Goal: Task Accomplishment & Management: Use online tool/utility

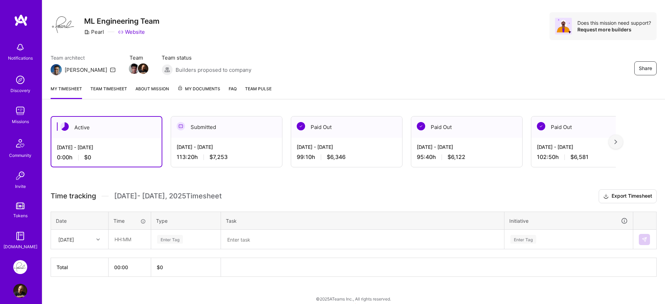
scroll to position [19, 0]
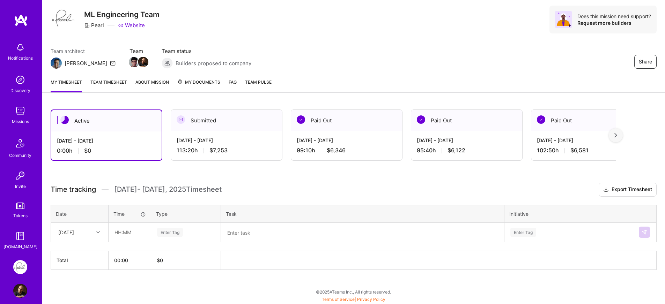
scroll to position [19, 0]
click at [134, 228] on input "text" at bounding box center [130, 232] width 42 height 19
type input "13:30"
click at [219, 231] on div "Enter Tag" at bounding box center [186, 233] width 69 height 18
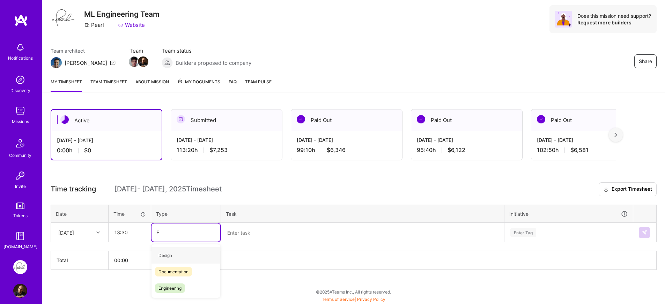
type input "EN"
click at [177, 278] on div "Engineering" at bounding box center [186, 272] width 69 height 16
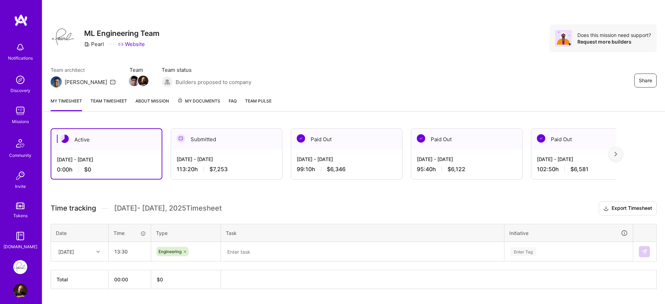
click at [286, 184] on div "Active [DATE] - [DATE] 0:00 h $0 Submitted [DATE] - [DATE] 113:20 h $7,253 Paid…" at bounding box center [353, 222] width 623 height 204
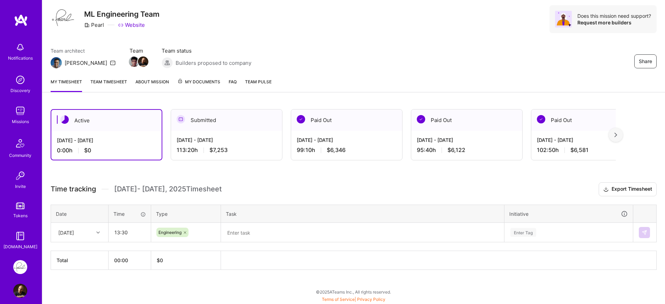
click at [279, 221] on th "Task" at bounding box center [363, 214] width 284 height 18
click at [277, 238] on textarea at bounding box center [363, 233] width 282 height 18
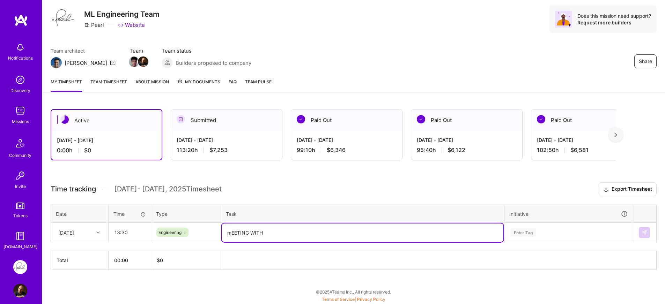
type textarea "mEETING WITH h"
click at [92, 235] on div "[DATE]" at bounding box center [74, 233] width 39 height 12
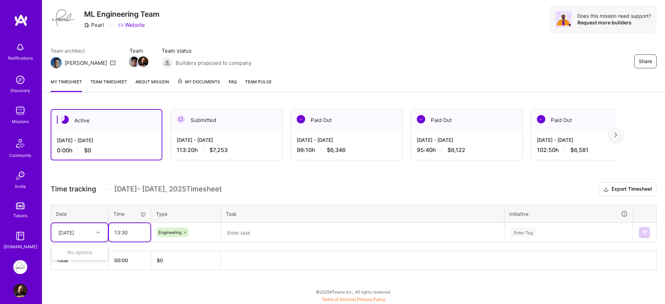
click at [120, 232] on input "13:30" at bounding box center [130, 232] width 42 height 19
drag, startPoint x: 119, startPoint y: 234, endPoint x: 113, endPoint y: 233, distance: 6.0
click at [113, 233] on input "13:30" at bounding box center [130, 232] width 42 height 19
type input "05:30"
click at [127, 246] on div "Time tracking [DATE] - [DATE] Timesheet Export Timesheet Date Time Type Task In…" at bounding box center [354, 227] width 606 height 88
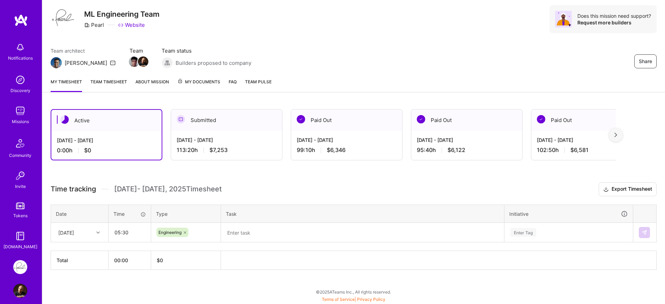
click at [262, 235] on textarea at bounding box center [363, 233] width 282 height 19
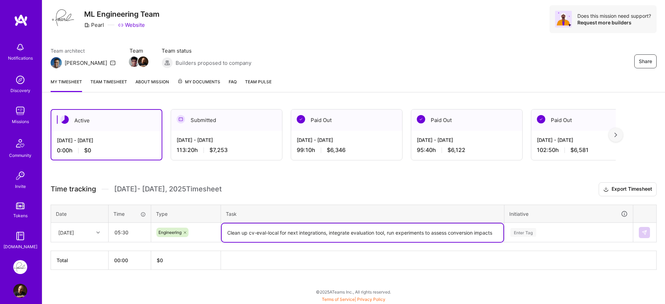
type textarea "Clean up cv-eval-local for next integrations, integrate evaluation tool, run ex…"
click at [559, 238] on div "Enter Tag" at bounding box center [569, 233] width 128 height 18
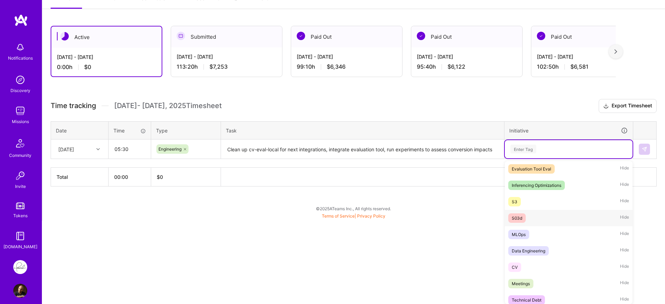
scroll to position [131, 0]
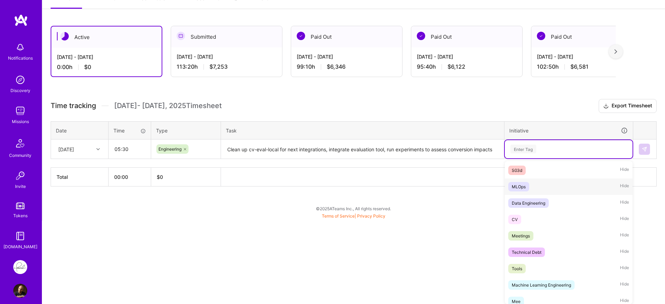
click at [525, 190] on div "MLOps" at bounding box center [519, 186] width 14 height 7
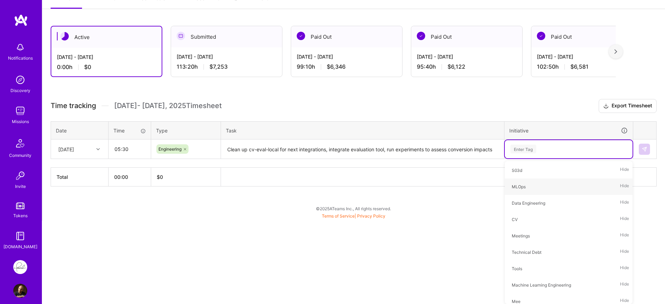
scroll to position [19, 0]
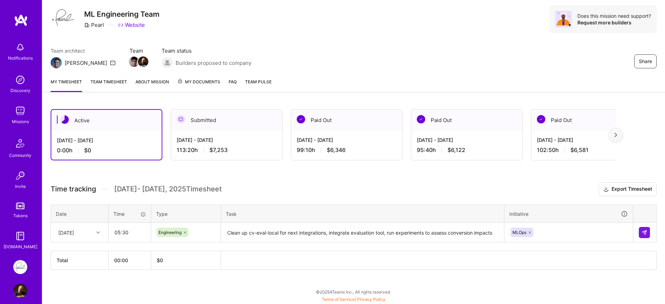
click at [529, 248] on div "Time tracking [DATE] - [DATE] Timesheet Export Timesheet Date Time Type Task In…" at bounding box center [354, 227] width 606 height 88
click at [647, 233] on img at bounding box center [645, 233] width 6 height 6
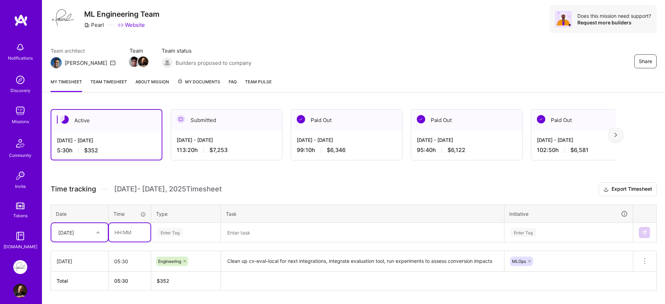
click at [125, 238] on input "text" at bounding box center [130, 232] width 42 height 19
type input "08:00"
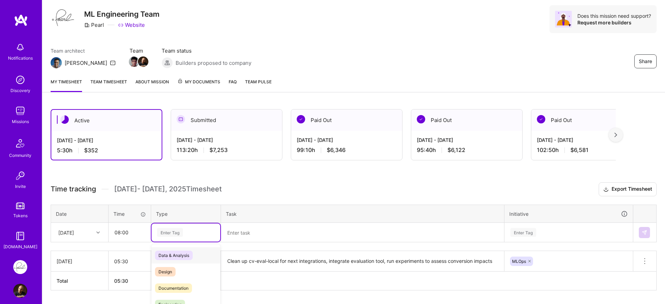
scroll to position [40, 0]
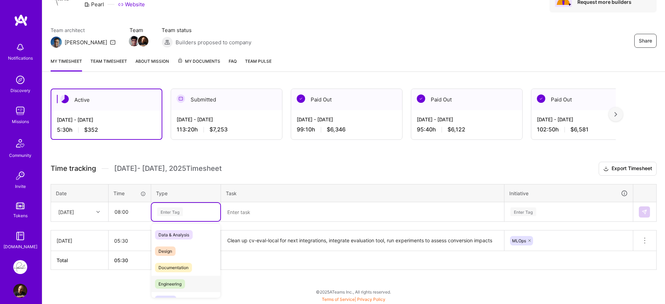
click at [174, 286] on span "Engineering" at bounding box center [170, 284] width 30 height 9
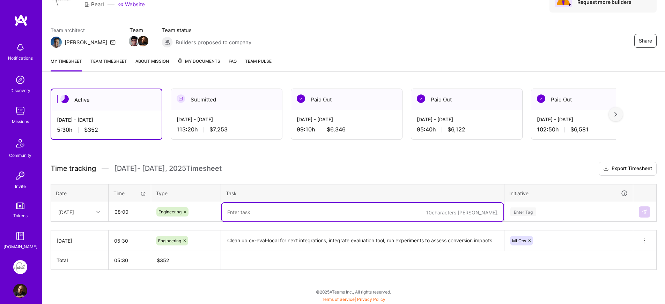
click at [248, 216] on textarea at bounding box center [363, 212] width 282 height 19
type textarea "Meeting with [PERSON_NAME] Team Meeting, Company call meeting, convert tooth nu…"
click at [564, 213] on div "Enter Tag" at bounding box center [569, 212] width 128 height 18
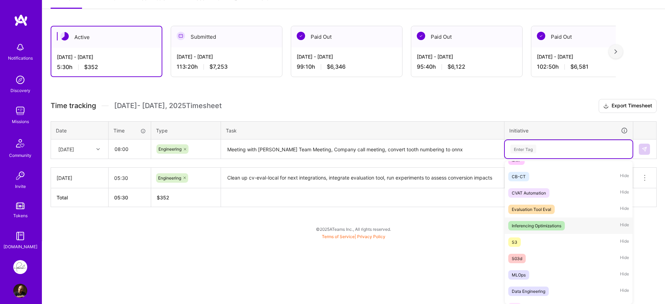
scroll to position [47, 0]
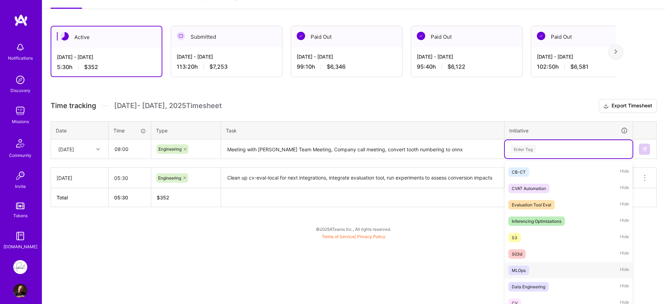
click at [519, 271] on div "MLOps" at bounding box center [519, 270] width 14 height 7
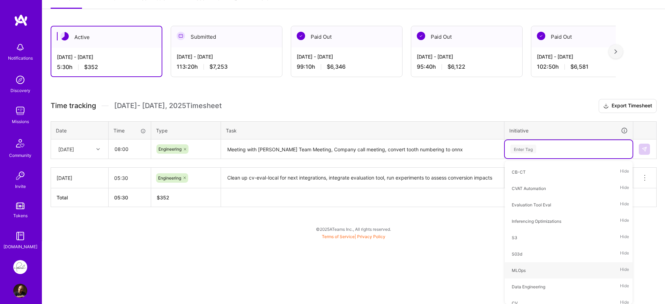
scroll to position [40, 0]
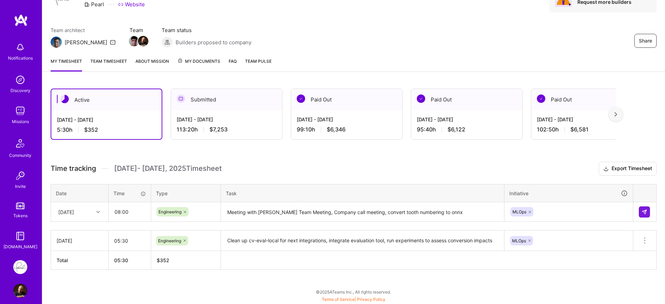
click at [474, 174] on h3 "Time tracking [DATE] - [DATE] Timesheet Export Timesheet" at bounding box center [354, 169] width 606 height 14
click at [644, 215] on img at bounding box center [645, 212] width 6 height 6
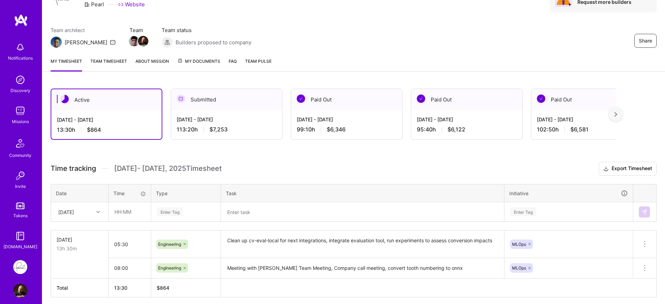
click at [360, 225] on div "Time tracking [DATE] - [DATE] Timesheet Export Timesheet Date Time Type Task In…" at bounding box center [354, 230] width 606 height 136
click at [617, 172] on button "Export Timesheet" at bounding box center [628, 169] width 58 height 14
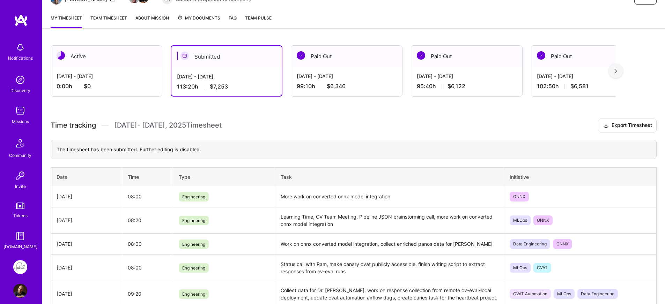
scroll to position [83, 0]
